Goal: Find specific page/section: Find specific page/section

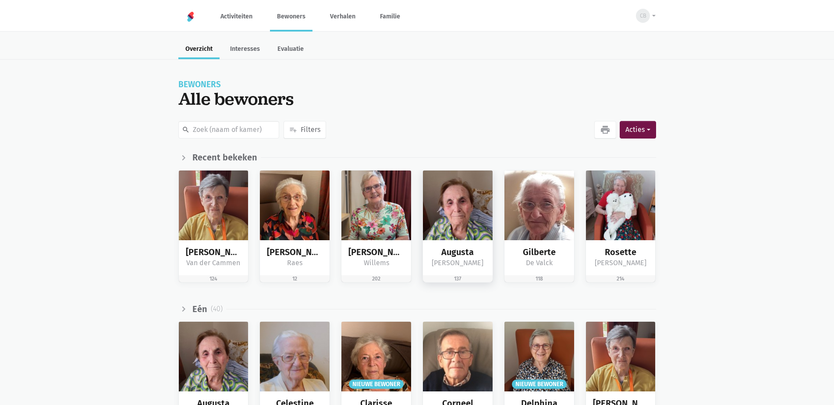
click at [458, 209] on img at bounding box center [458, 205] width 70 height 70
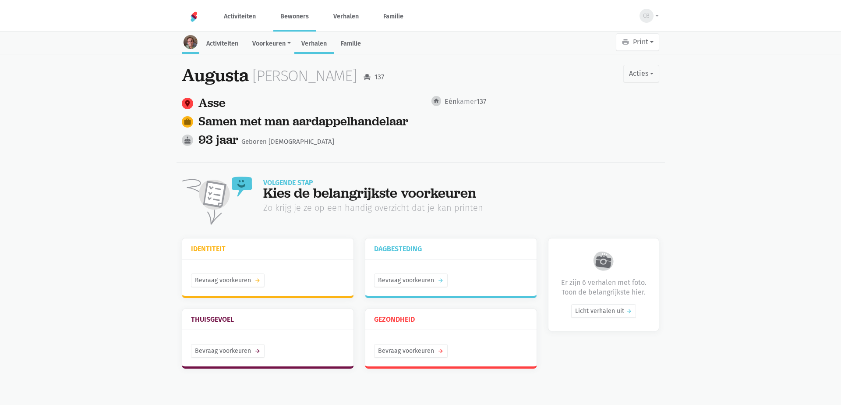
click at [323, 42] on link "Verhalen" at bounding box center [313, 44] width 39 height 19
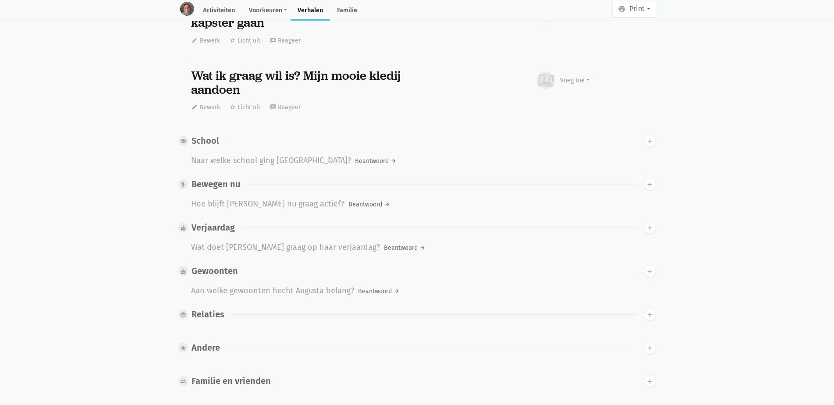
scroll to position [3539, 0]
